Goal: Information Seeking & Learning: Learn about a topic

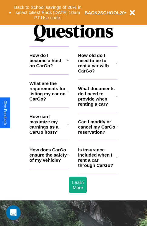
scroll to position [737, 0]
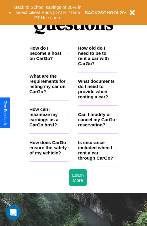
click at [117, 122] on icon at bounding box center [117, 119] width 2 height 5
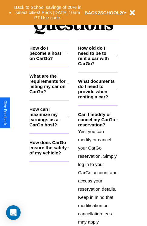
click at [117, 91] on icon at bounding box center [117, 88] width 2 height 5
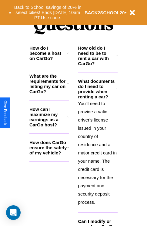
click at [49, 61] on h3 "How do I become a host on CarGo?" at bounding box center [47, 53] width 37 height 16
click at [49, 126] on h3 "How can I maximize my earnings as a CarGo host?" at bounding box center [48, 116] width 38 height 21
click at [68, 150] on icon at bounding box center [68, 147] width 2 height 5
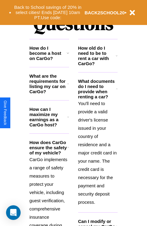
click at [68, 86] on icon at bounding box center [68, 83] width 2 height 5
